Goal: Check status: Check status

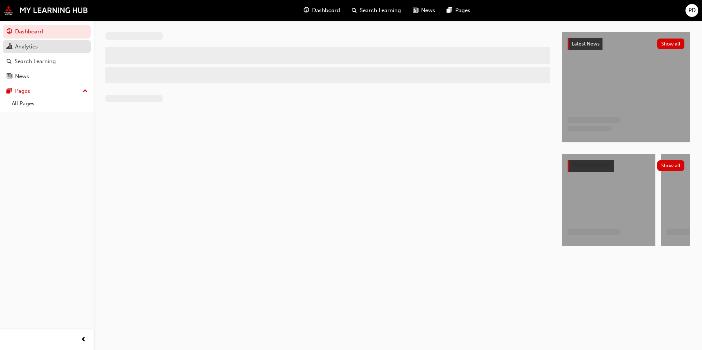
click at [37, 47] on div "Analytics" at bounding box center [26, 47] width 23 height 8
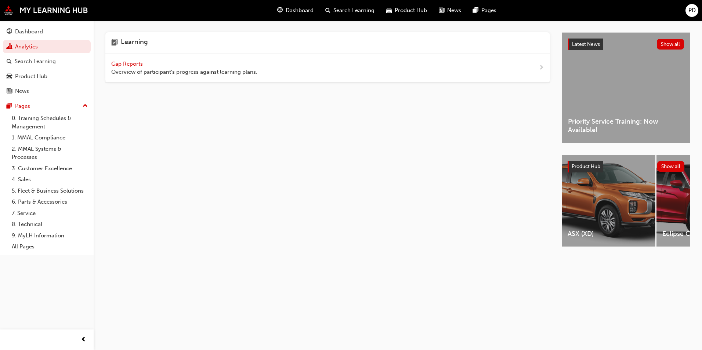
click at [126, 62] on span "Gap Reports" at bounding box center [127, 64] width 33 height 7
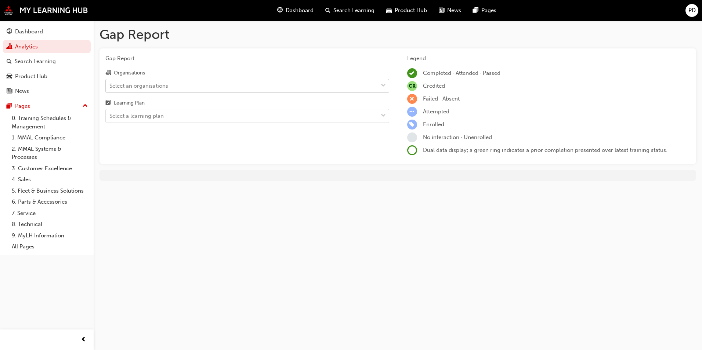
click at [159, 84] on div "Select an organisations" at bounding box center [138, 86] width 59 height 8
click at [110, 84] on input "Organisations Select an organisations" at bounding box center [109, 85] width 1 height 6
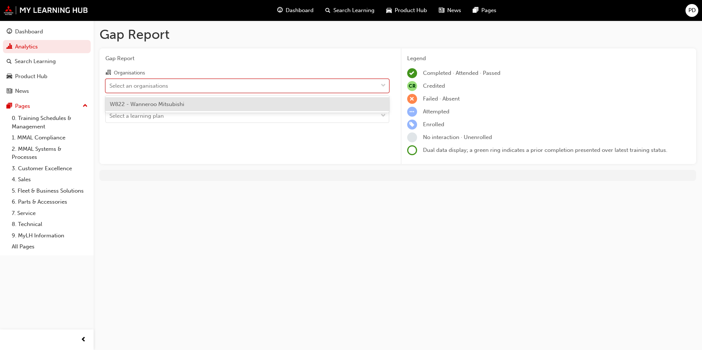
click at [162, 104] on span "W822 - Wanneroo Mitsubishi" at bounding box center [147, 104] width 75 height 7
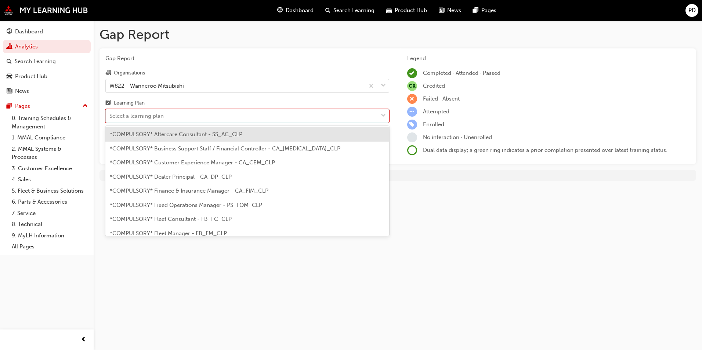
click at [160, 120] on div "Select a learning plan" at bounding box center [136, 116] width 54 height 8
click at [110, 119] on input "Learning Plan option *COMPULSORY* Aftercare Consultant - SS_AC_CLP focused, 1 o…" at bounding box center [109, 116] width 1 height 6
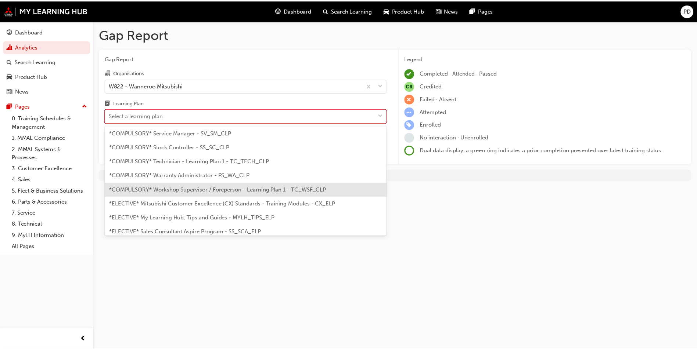
scroll to position [257, 0]
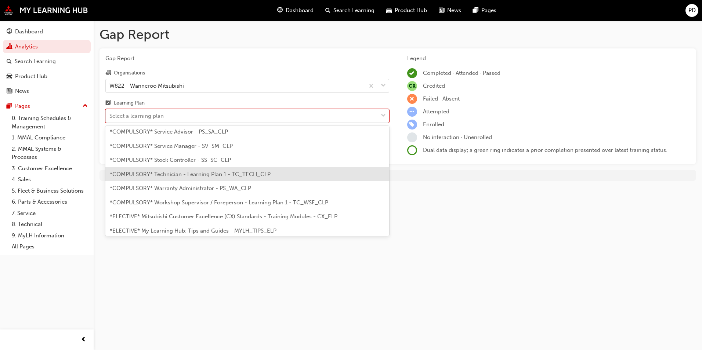
click at [226, 174] on span "*COMPULSORY* Technician - Learning Plan 1 - TC_TECH_CLP" at bounding box center [190, 174] width 161 height 7
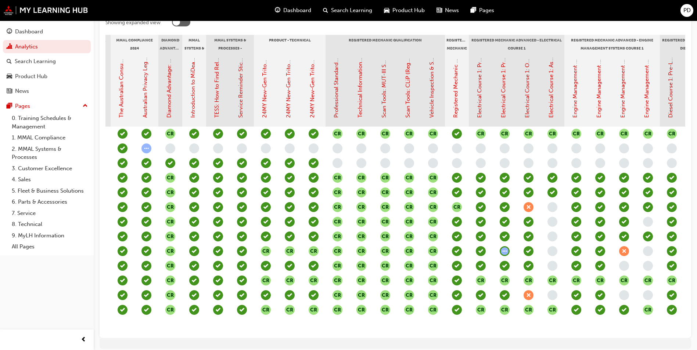
scroll to position [147, 0]
